Goal: Task Accomplishment & Management: Manage account settings

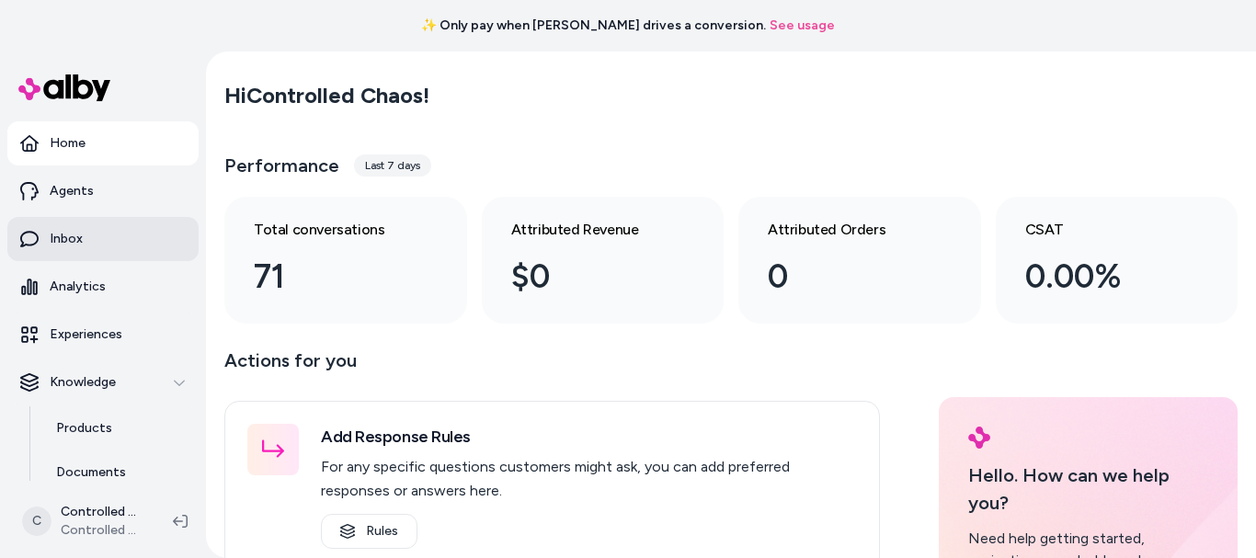
click at [108, 231] on link "Inbox" at bounding box center [102, 239] width 191 height 44
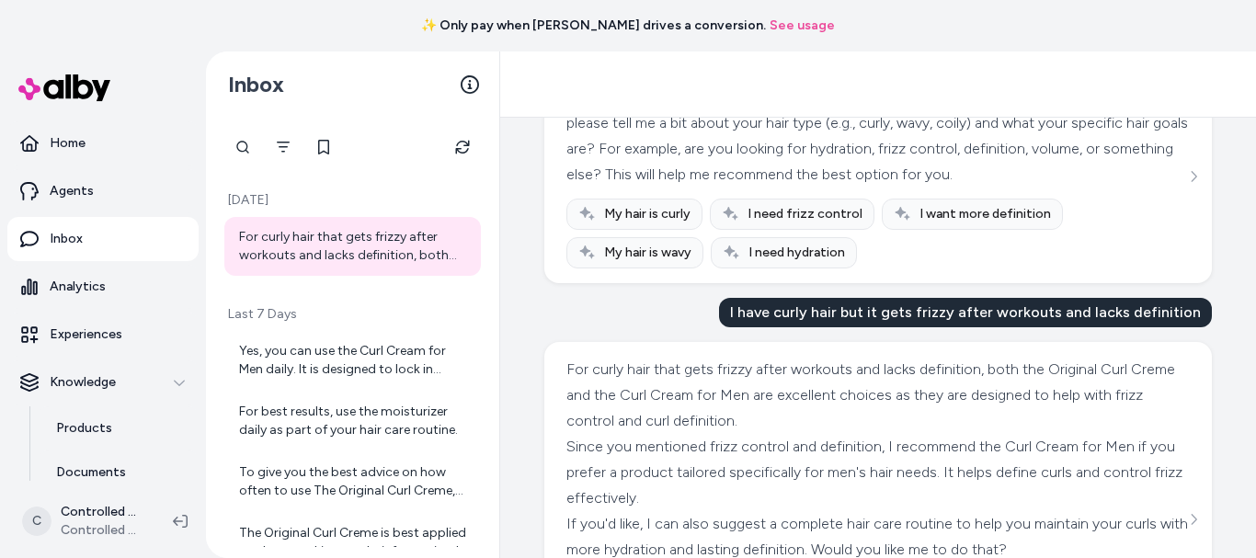
scroll to position [315, 0]
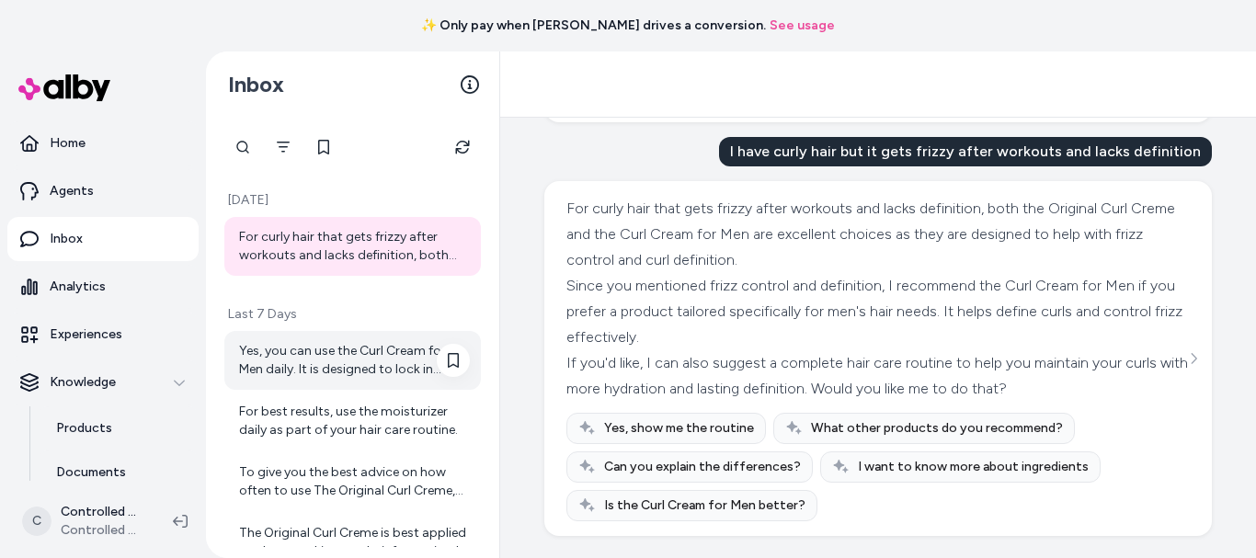
click at [404, 373] on div "Yes, you can use the Curl Cream for Men daily. It is designed to lock in humidi…" at bounding box center [354, 360] width 231 height 37
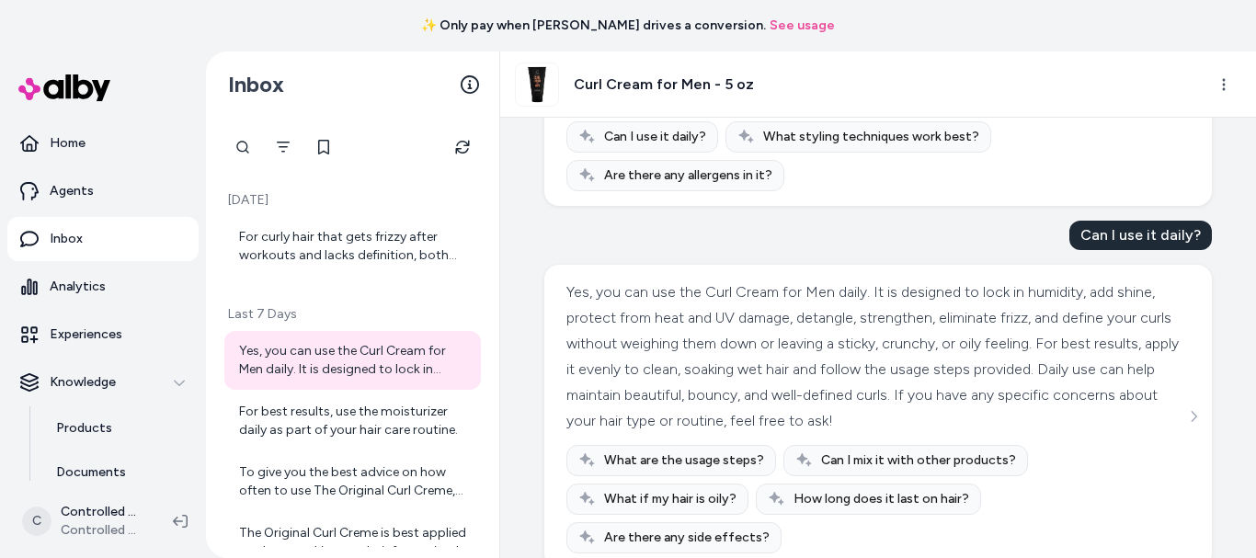
scroll to position [700, 0]
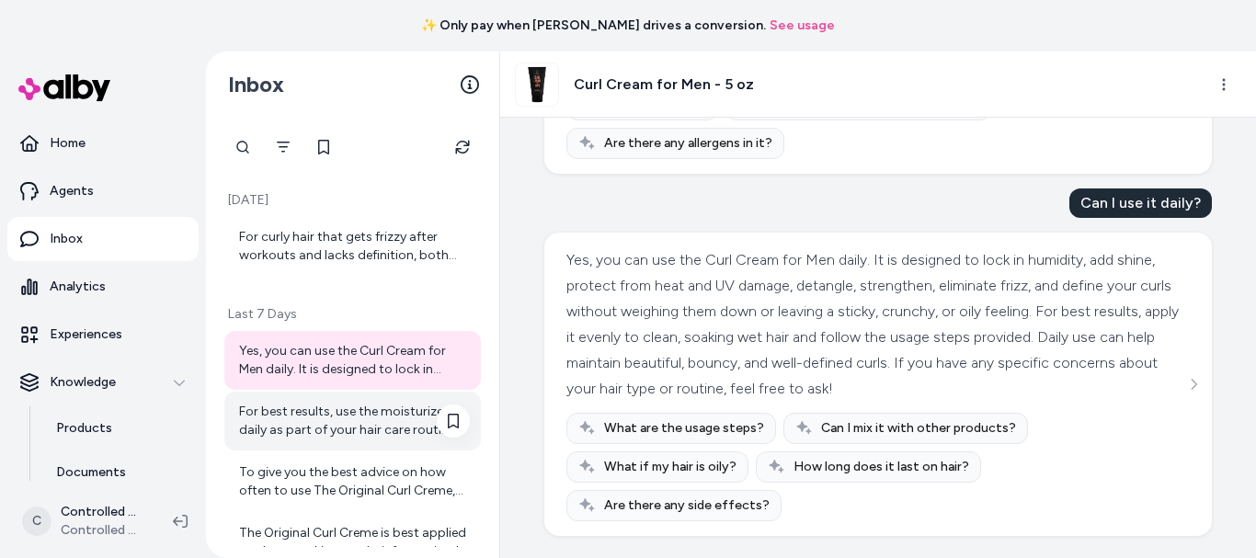
click at [403, 440] on div "For best results, use the moisturizer daily as part of your hair care routine." at bounding box center [352, 421] width 257 height 59
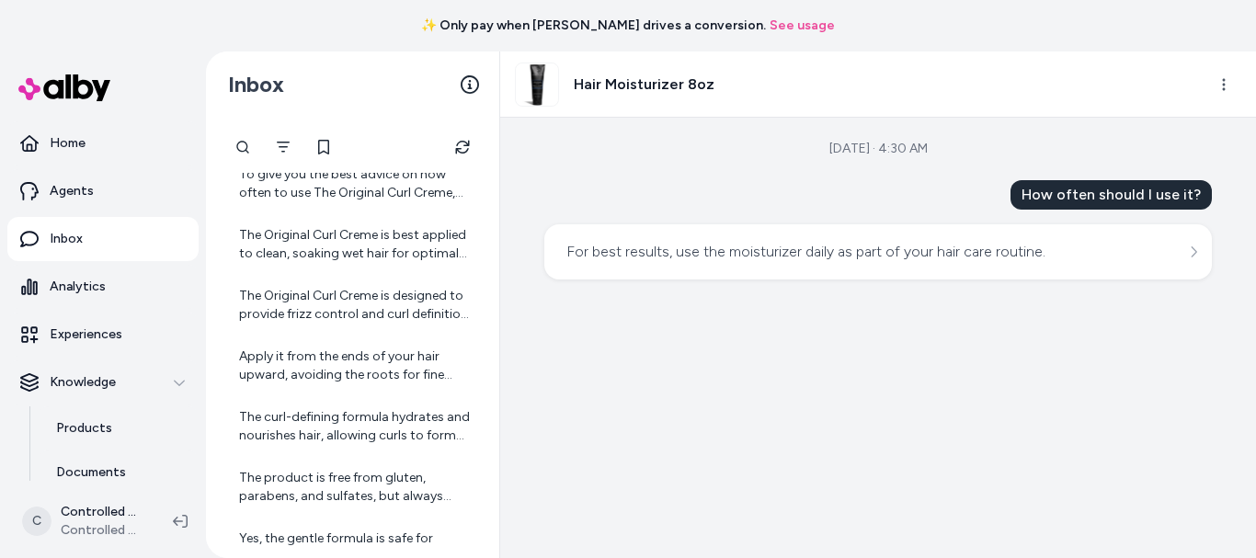
scroll to position [303, 0]
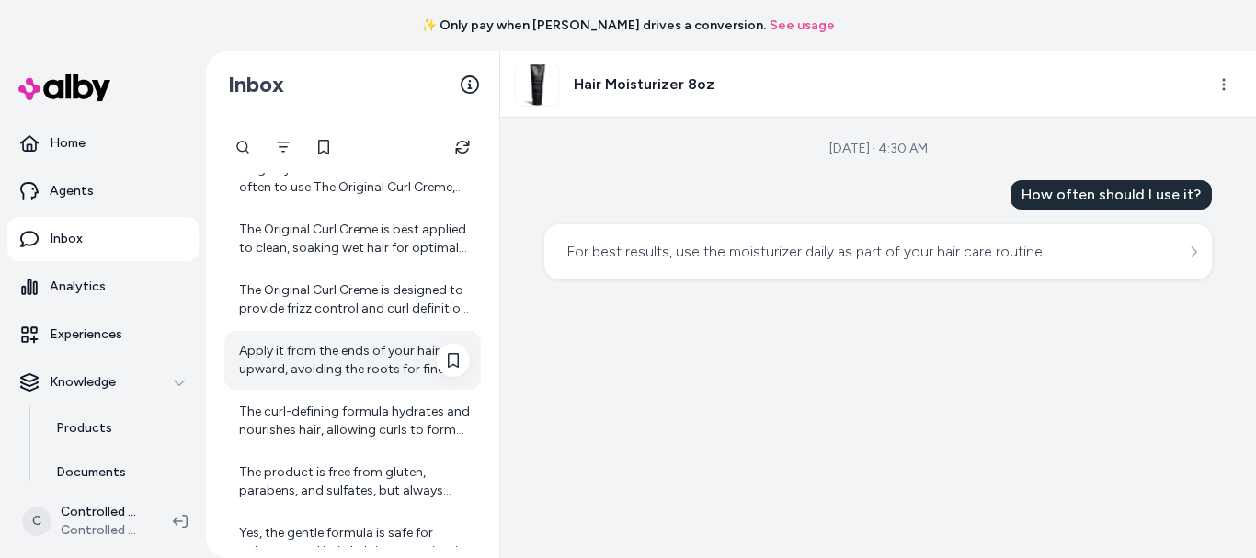
click at [381, 364] on div "Apply it from the ends of your hair upward, avoiding the roots for fine hair." at bounding box center [354, 360] width 231 height 37
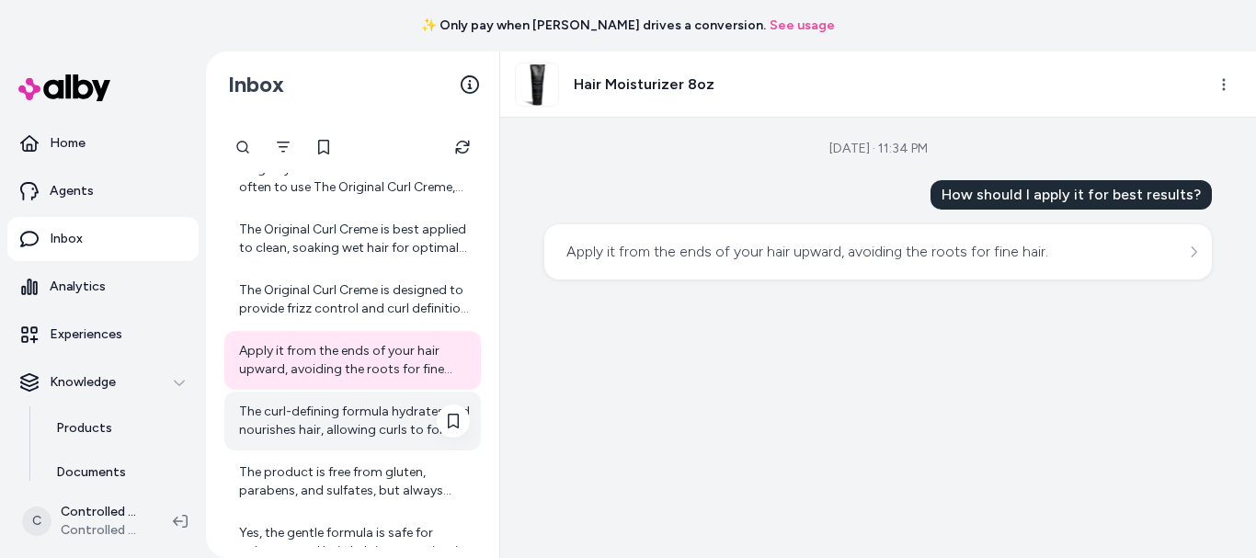
click at [360, 421] on div "The curl-defining formula hydrates and nourishes hair, allowing curls to form n…" at bounding box center [354, 421] width 231 height 37
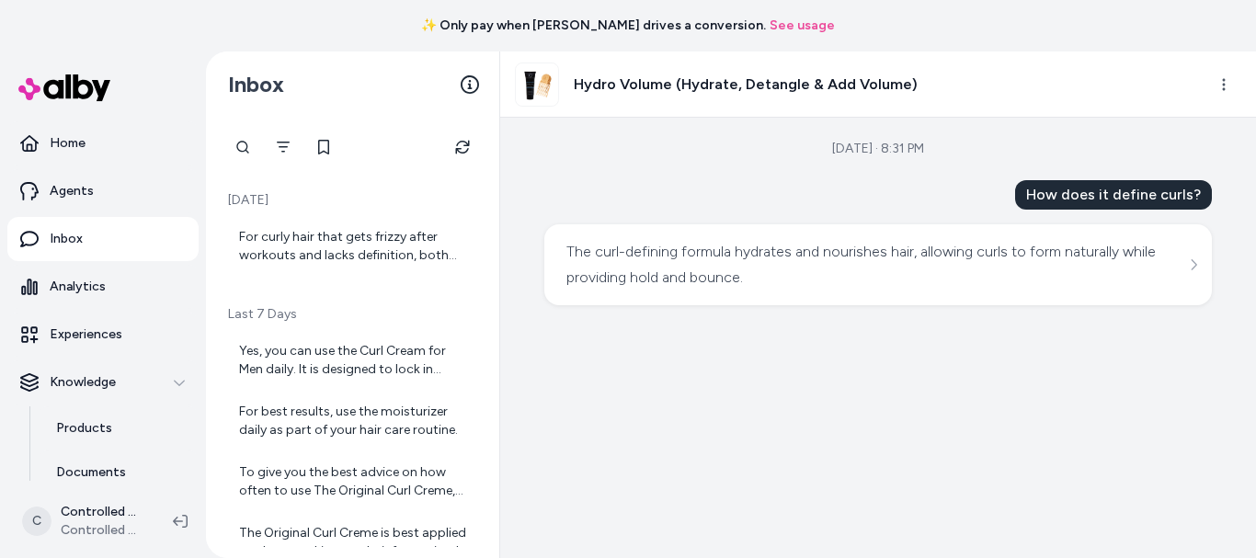
scroll to position [303, 0]
